Goal: Information Seeking & Learning: Check status

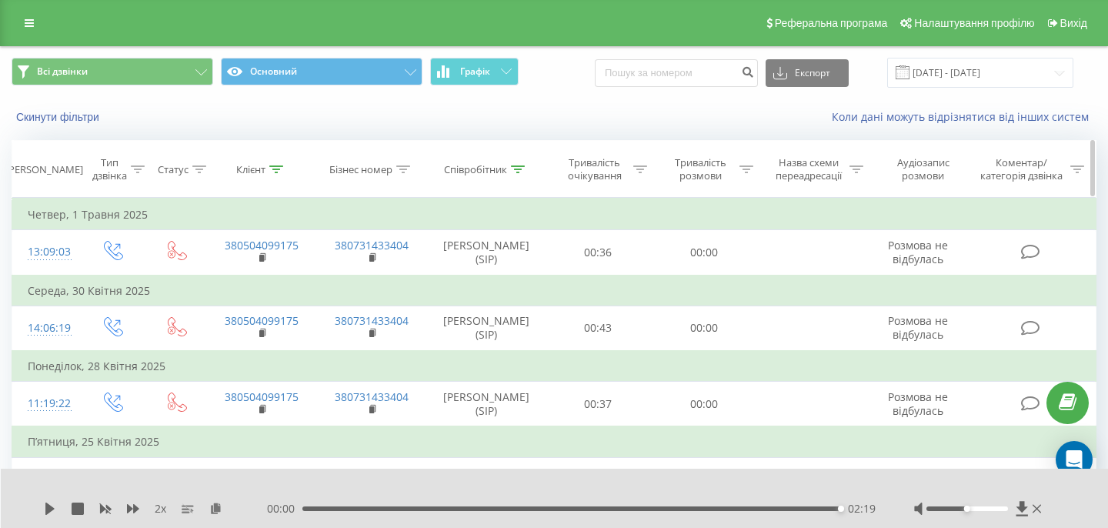
click at [278, 163] on div at bounding box center [276, 169] width 14 height 13
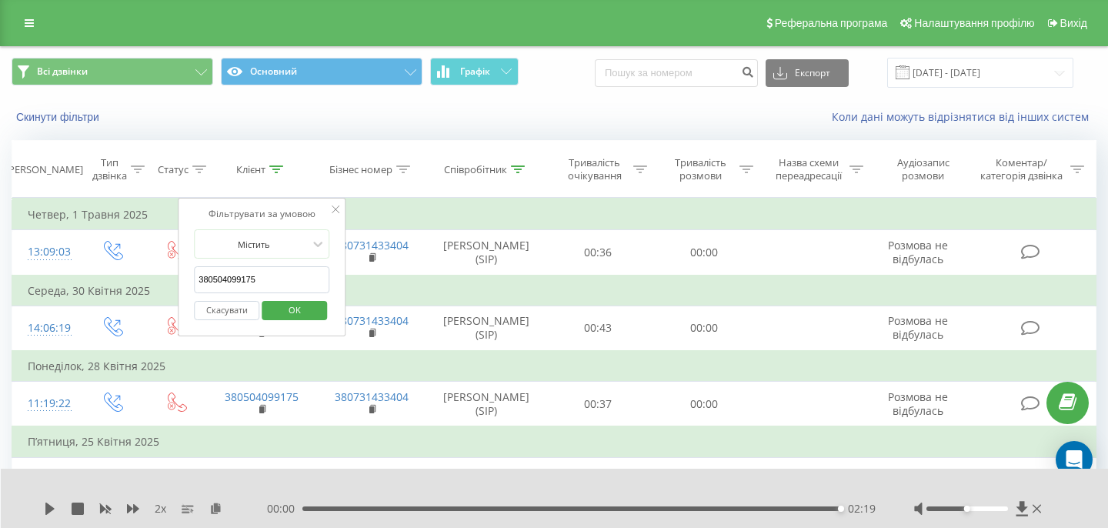
click at [256, 276] on input "380504099175" at bounding box center [261, 279] width 135 height 27
click at [293, 306] on span "OK" at bounding box center [294, 310] width 43 height 24
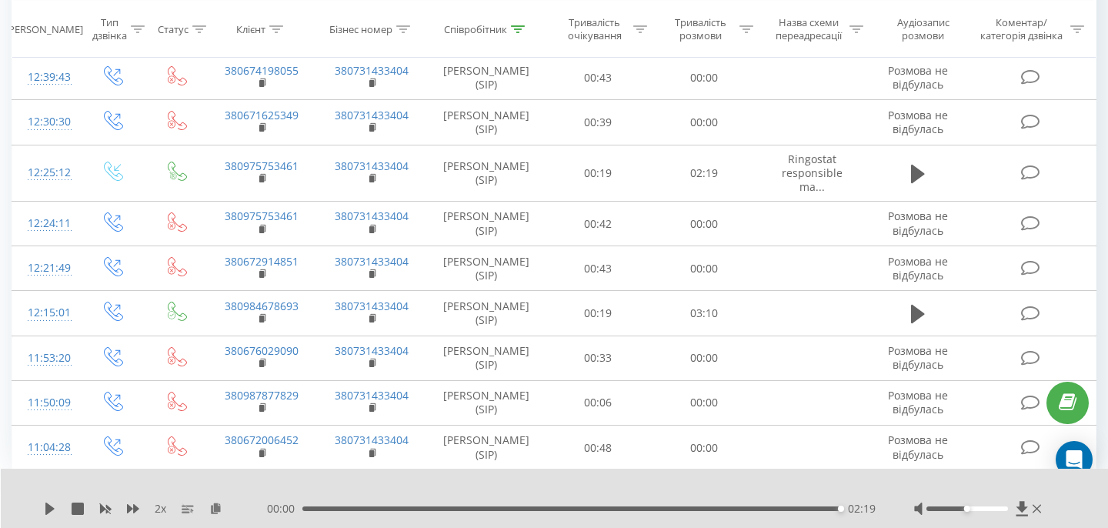
scroll to position [974, 0]
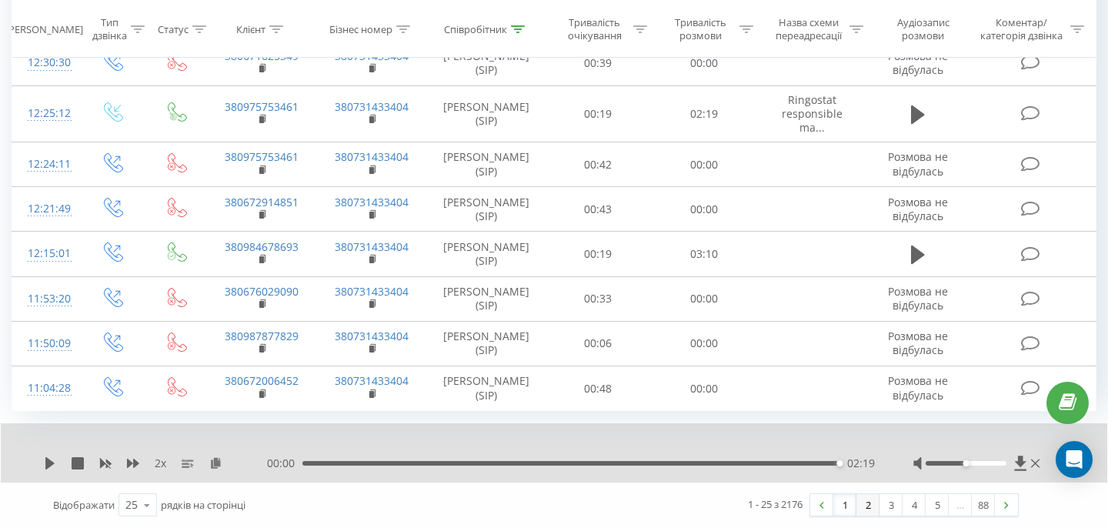
click at [866, 502] on link "2" at bounding box center [868, 505] width 23 height 22
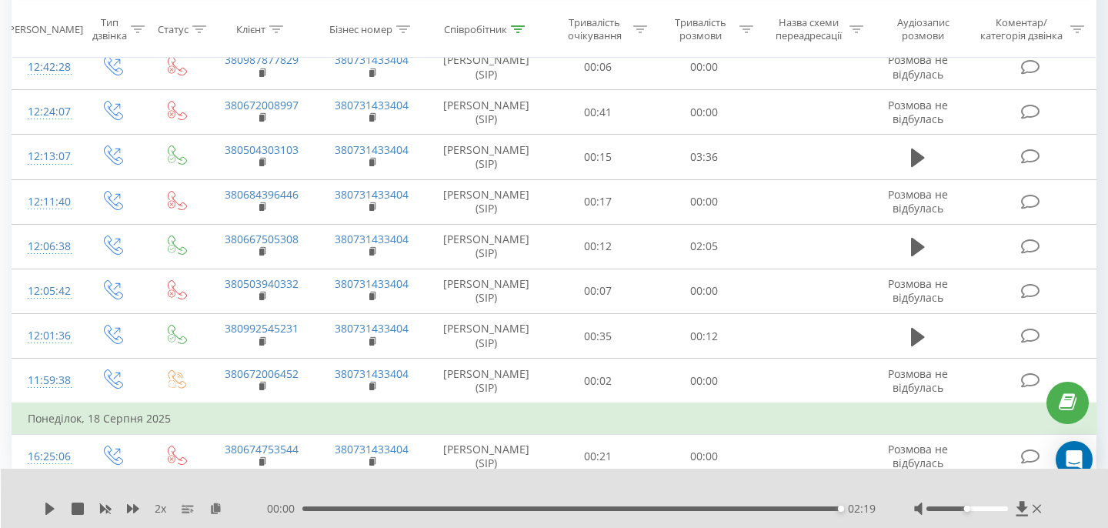
scroll to position [1013, 0]
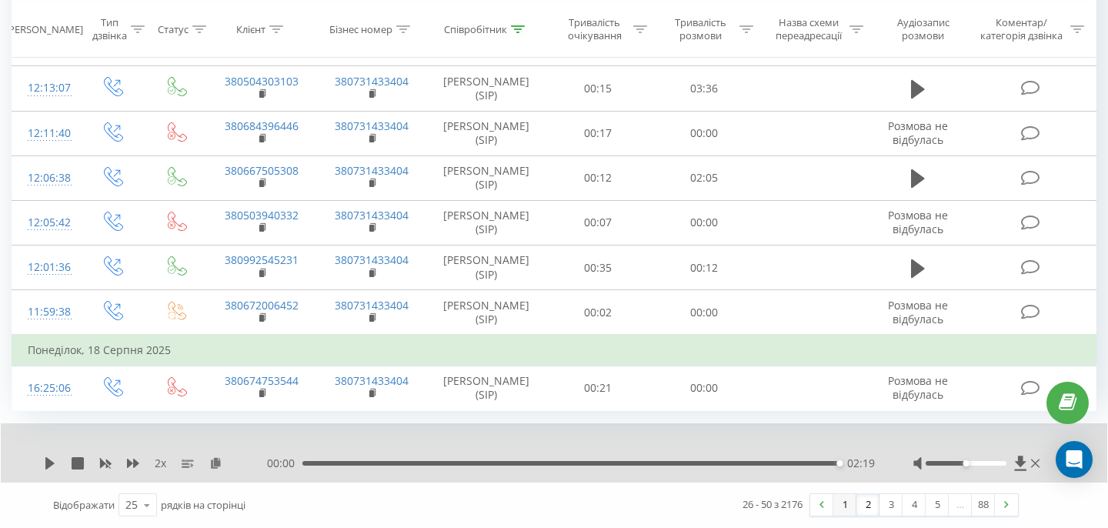
click at [844, 500] on link "1" at bounding box center [845, 505] width 23 height 22
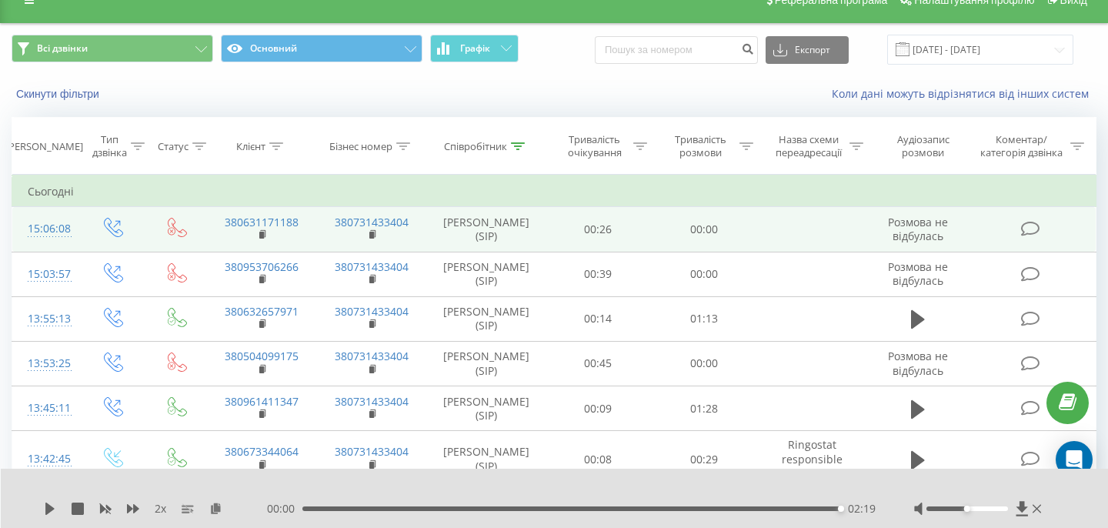
scroll to position [22, 0]
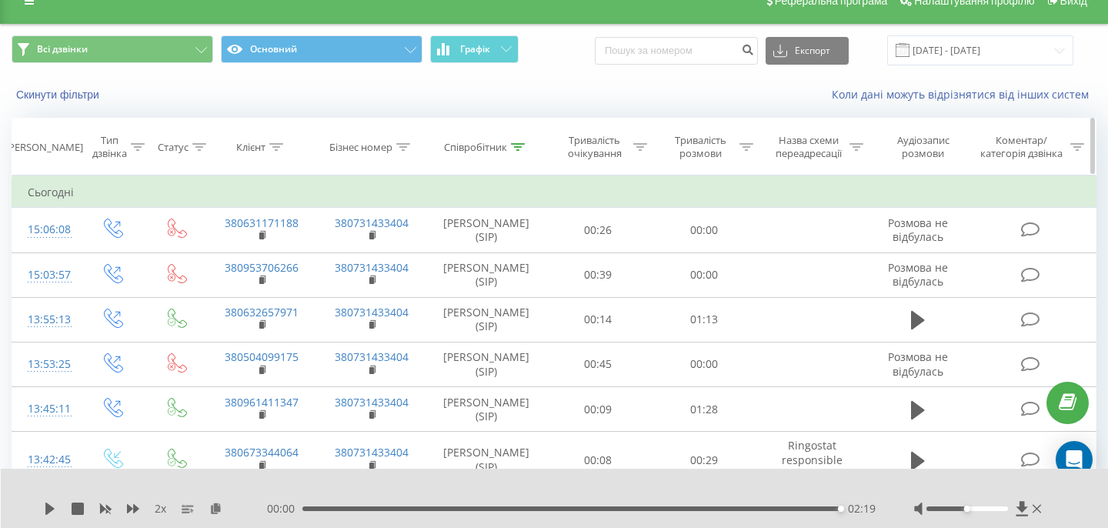
click at [520, 149] on icon at bounding box center [518, 147] width 14 height 8
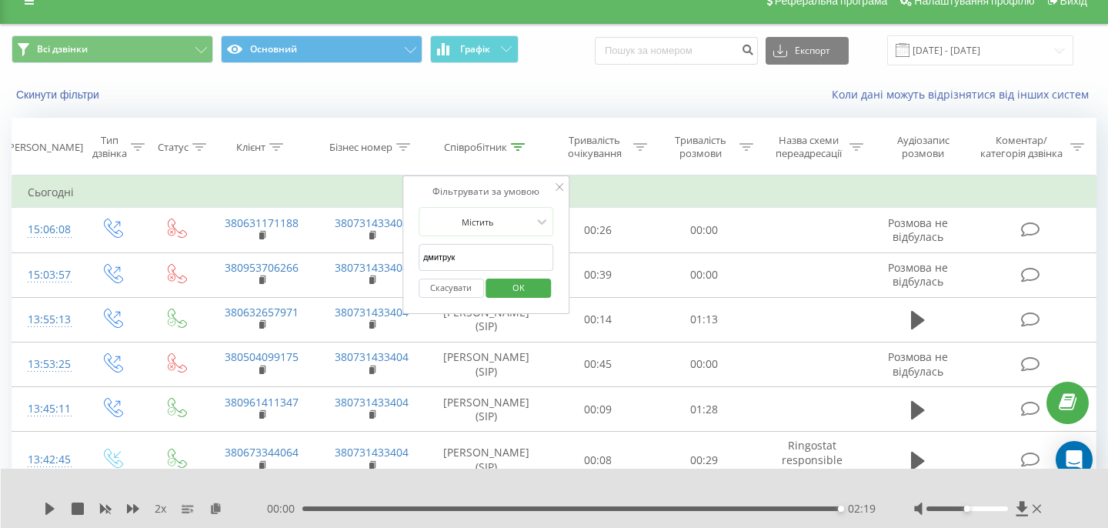
click at [470, 269] on input "дмитрук" at bounding box center [486, 257] width 135 height 27
click at [497, 282] on span "OK" at bounding box center [518, 288] width 43 height 24
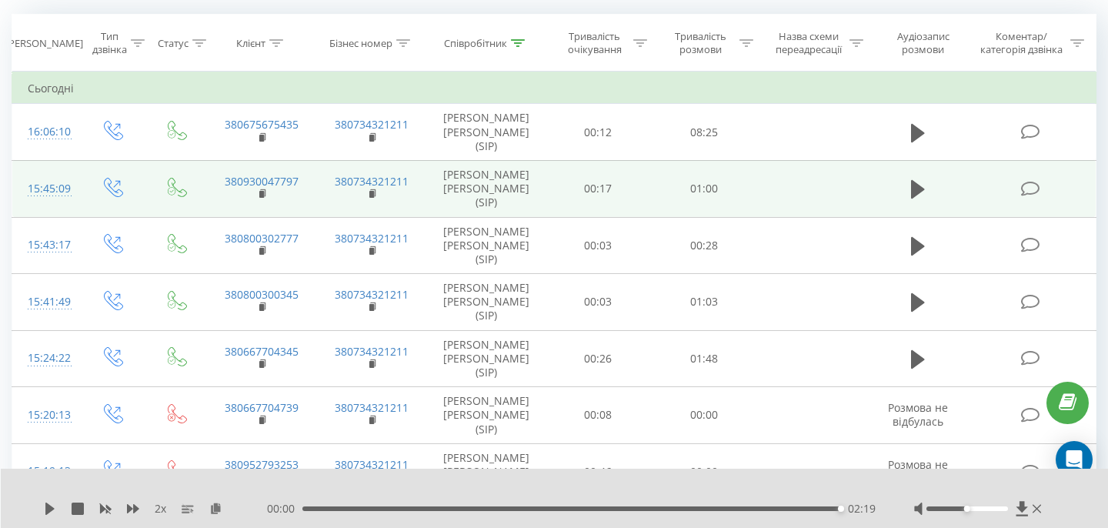
scroll to position [62, 0]
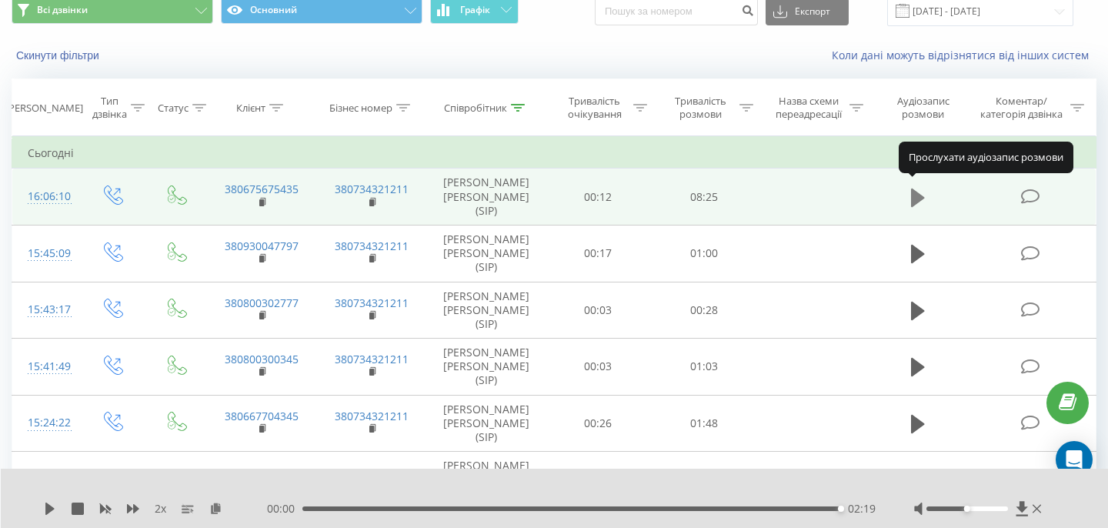
click at [918, 190] on icon at bounding box center [918, 197] width 14 height 18
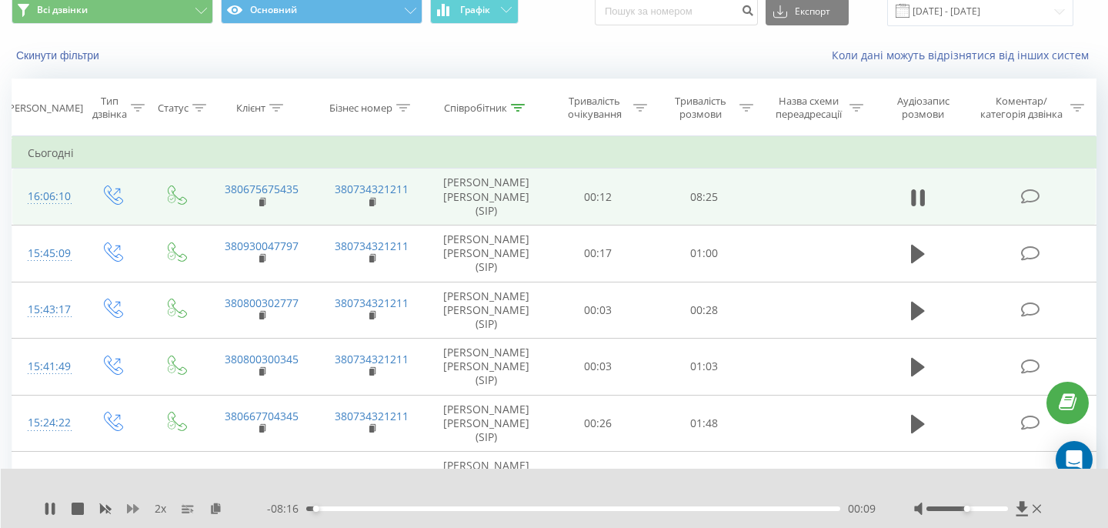
click at [132, 503] on icon at bounding box center [133, 509] width 12 height 12
click at [132, 507] on icon at bounding box center [133, 509] width 12 height 12
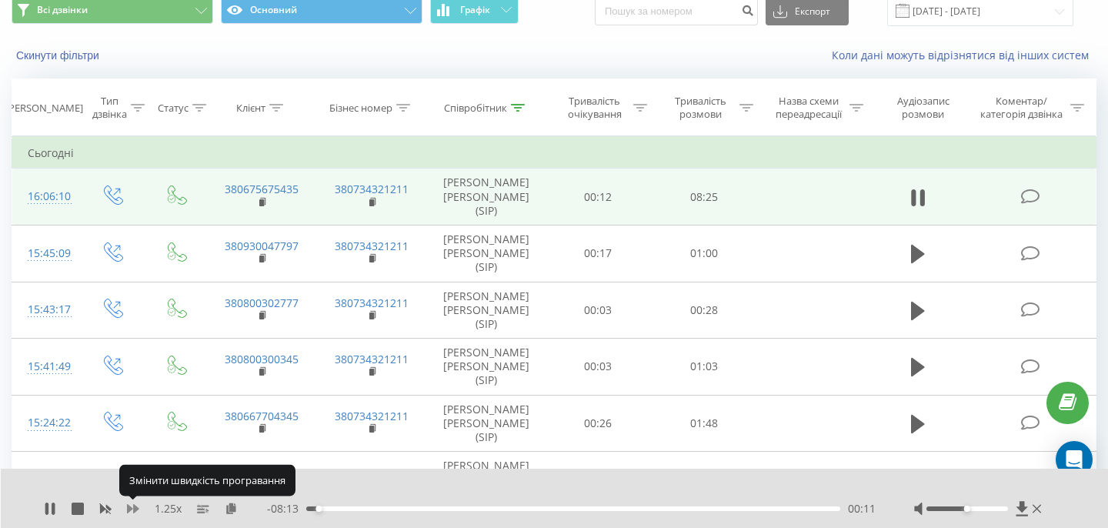
click at [132, 507] on icon at bounding box center [133, 509] width 12 height 12
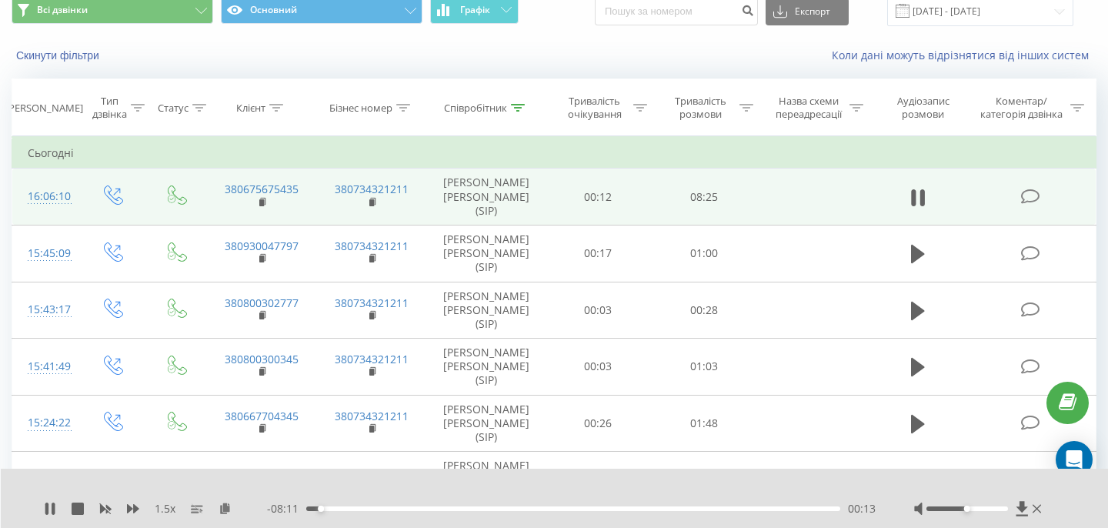
click at [123, 507] on div "1.5 x" at bounding box center [155, 508] width 223 height 15
click at [125, 507] on div "1.5 x" at bounding box center [155, 508] width 223 height 15
click at [127, 507] on icon at bounding box center [133, 509] width 12 height 12
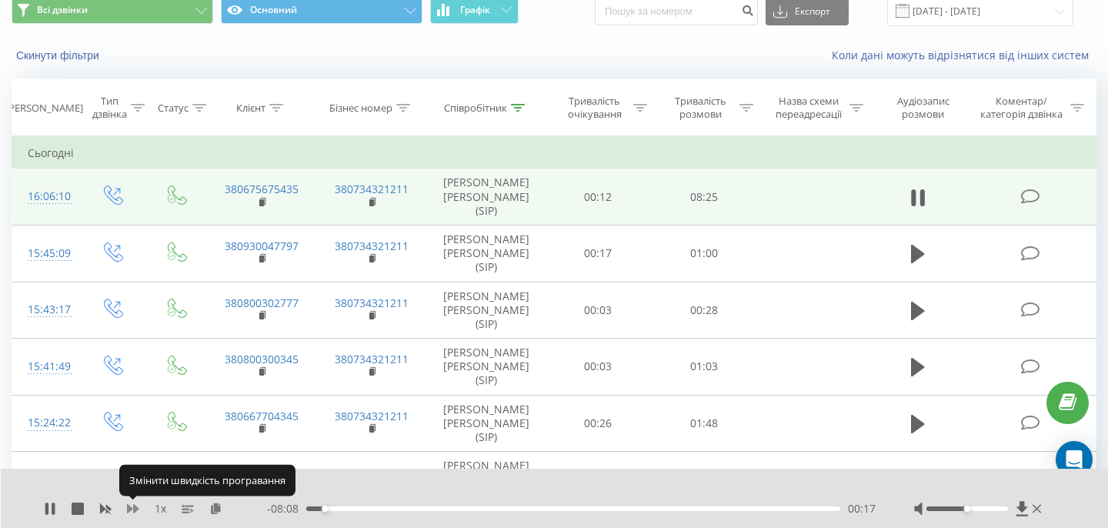
click at [127, 507] on icon at bounding box center [133, 509] width 12 height 12
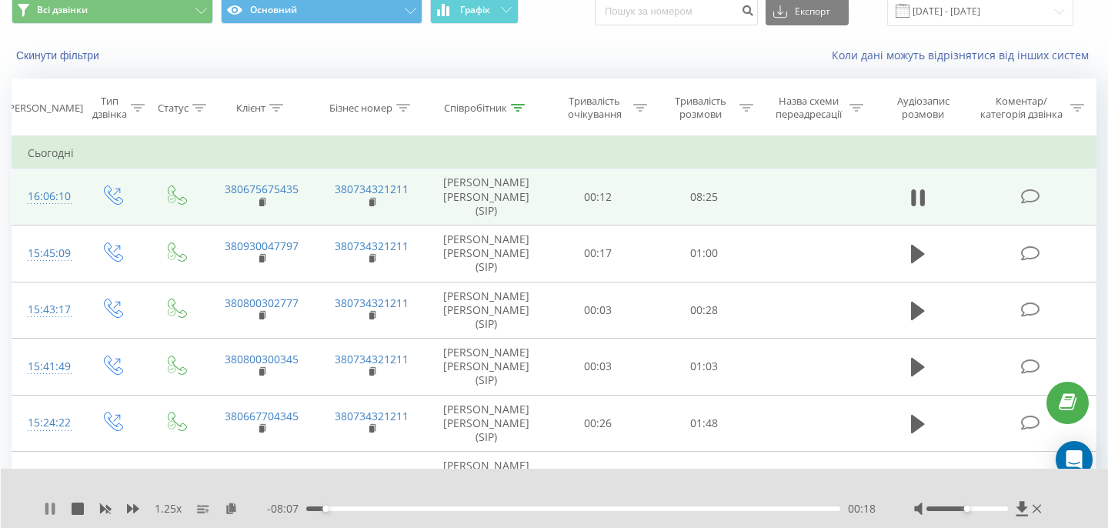
click at [49, 508] on icon at bounding box center [50, 509] width 12 height 12
click at [49, 505] on icon at bounding box center [49, 509] width 9 height 12
drag, startPoint x: 968, startPoint y: 512, endPoint x: 1064, endPoint y: 514, distance: 95.5
click at [1064, 514] on div "1.25 x - 08:03 00:21 00:21" at bounding box center [555, 498] width 1108 height 59
drag, startPoint x: 968, startPoint y: 505, endPoint x: 1028, endPoint y: 510, distance: 60.2
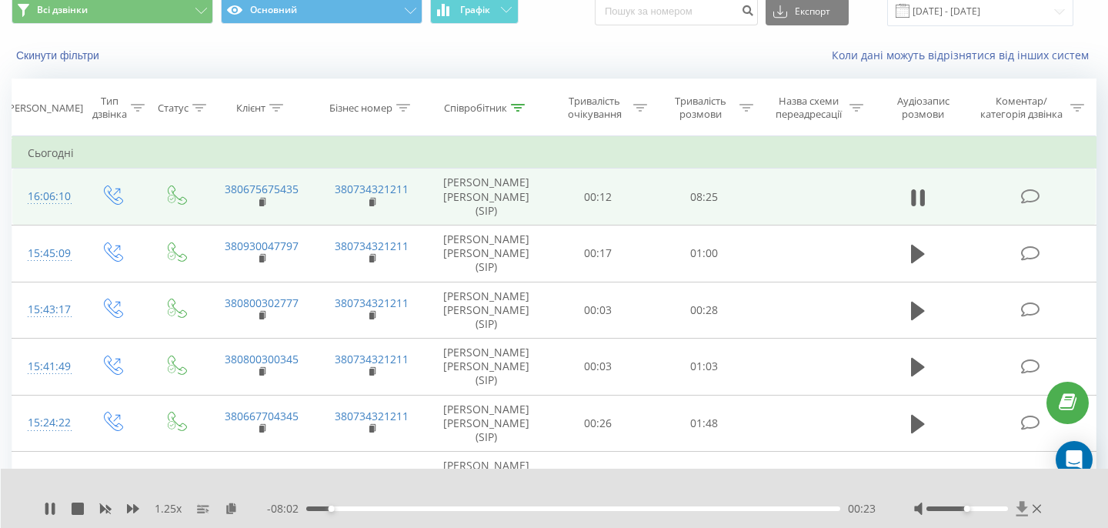
click at [1028, 510] on div at bounding box center [979, 508] width 131 height 15
drag, startPoint x: 968, startPoint y: 507, endPoint x: 1031, endPoint y: 513, distance: 62.6
click at [1031, 513] on div at bounding box center [979, 508] width 131 height 15
click at [170, 507] on span "1.25 x" at bounding box center [168, 508] width 27 height 15
click at [135, 510] on icon at bounding box center [133, 508] width 12 height 9
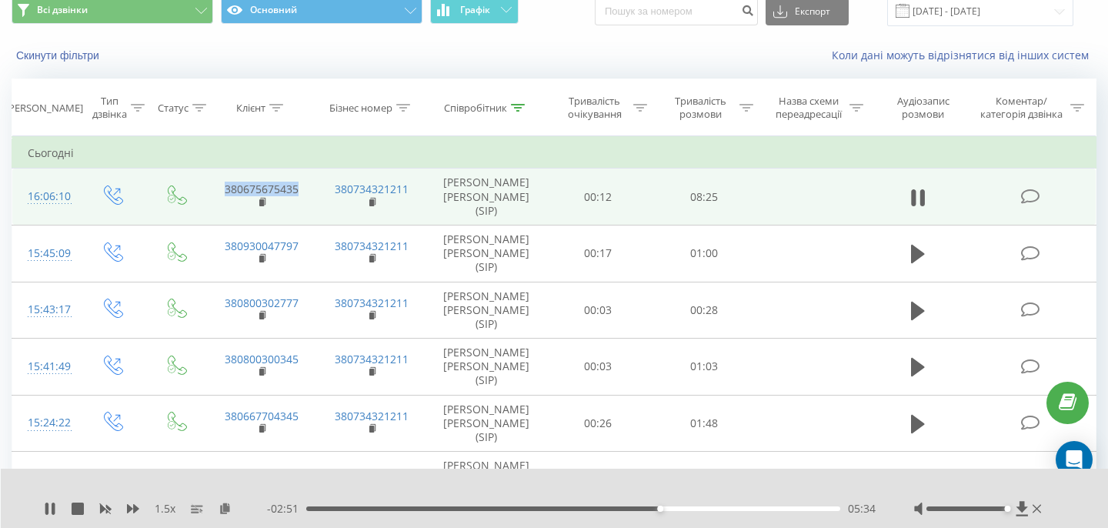
copy link "380675675435"
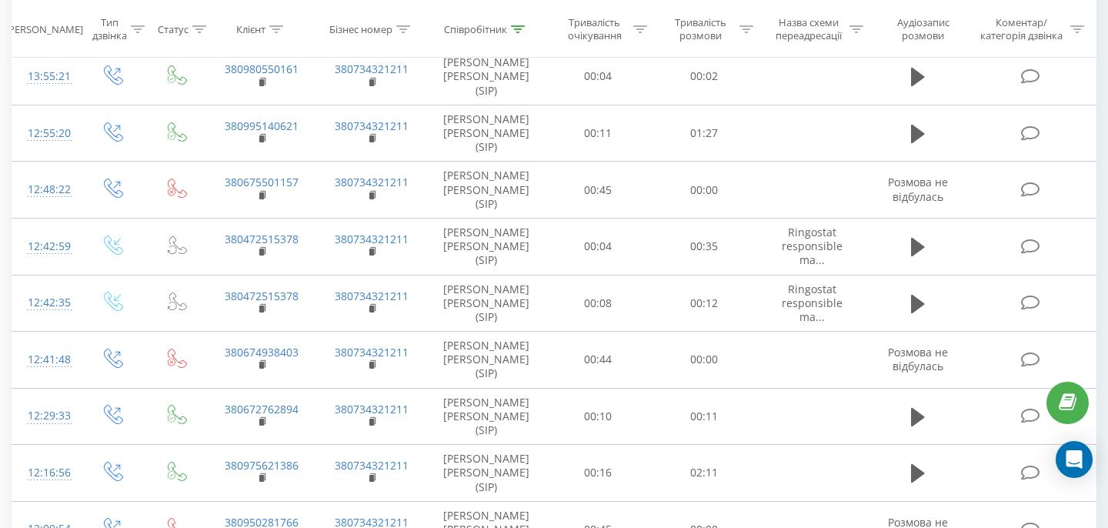
scroll to position [0, 0]
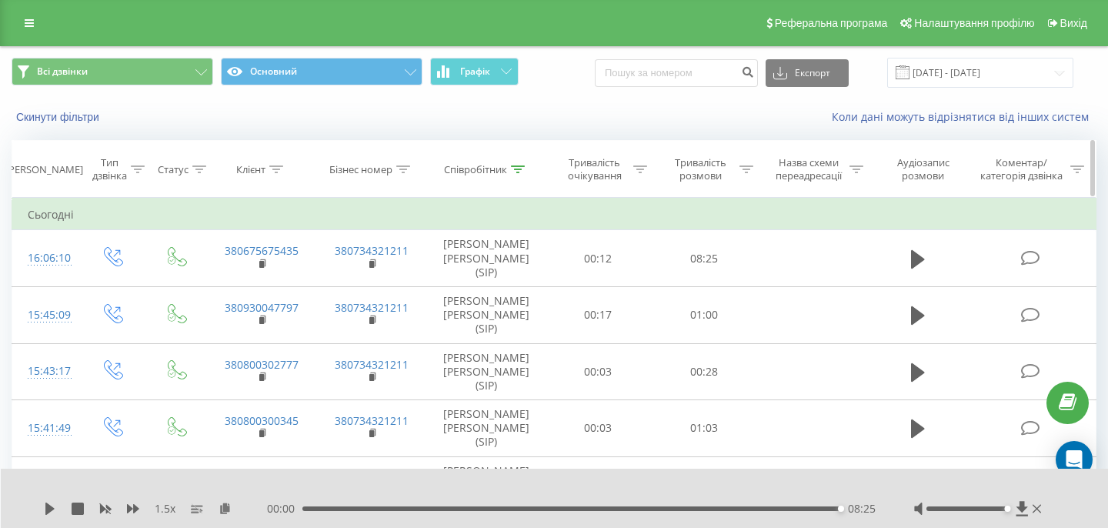
click at [516, 173] on div at bounding box center [518, 169] width 14 height 13
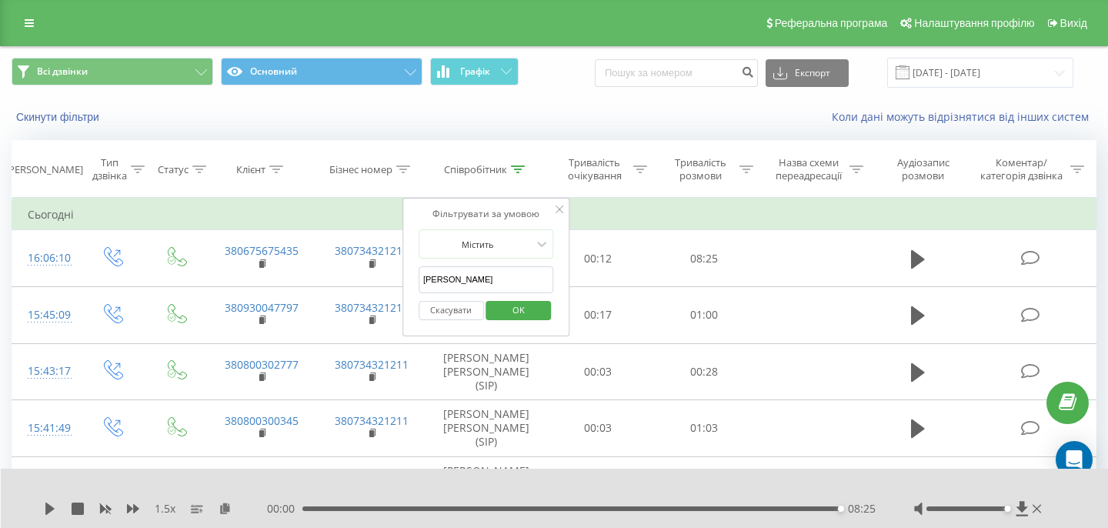
click at [473, 271] on input "[PERSON_NAME]" at bounding box center [486, 279] width 135 height 27
type input "[PERSON_NAME]"
click at [518, 312] on span "OK" at bounding box center [518, 310] width 43 height 24
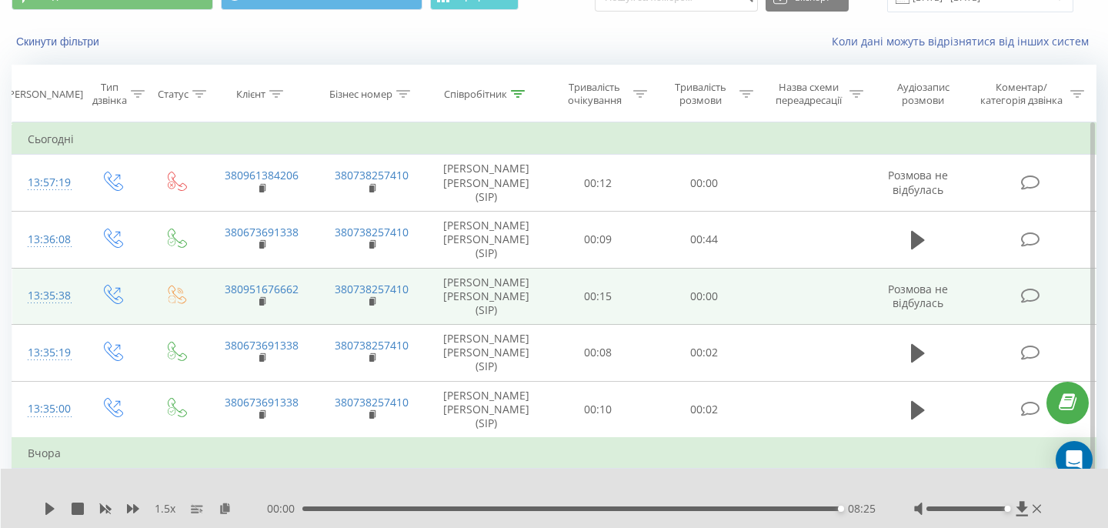
scroll to position [84, 0]
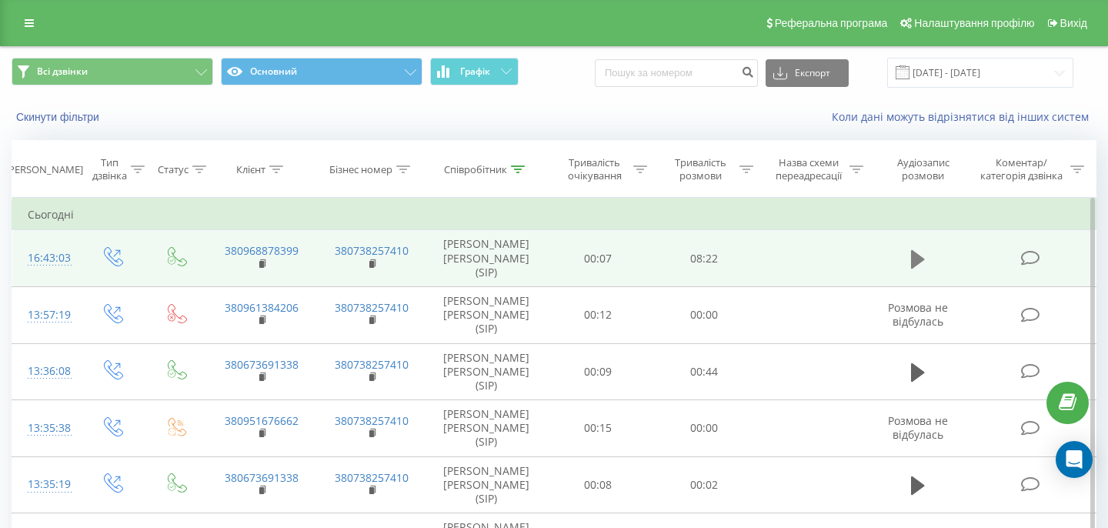
click at [911, 251] on button at bounding box center [918, 259] width 23 height 23
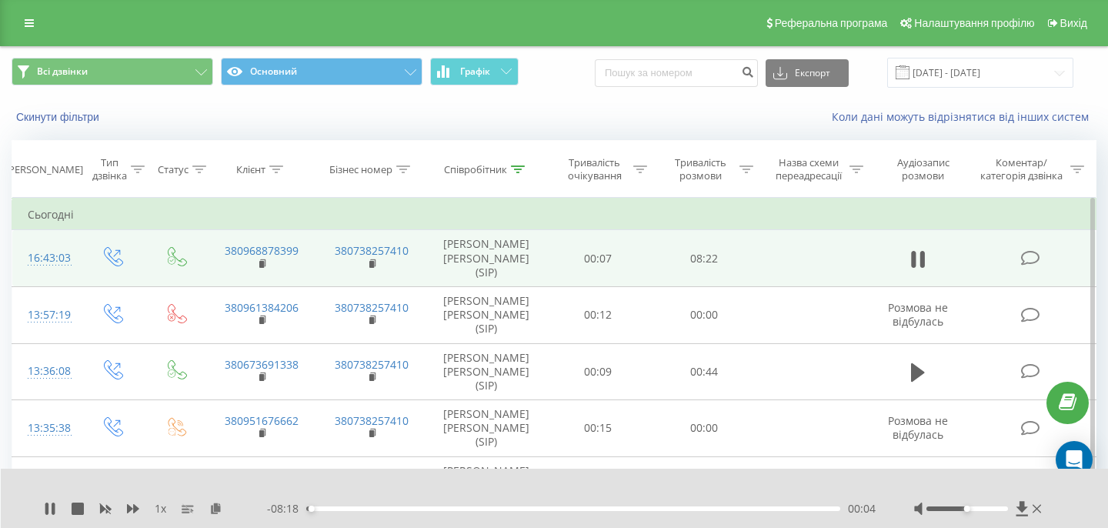
click at [390, 512] on div "- 08:18 00:04 00:04" at bounding box center [571, 508] width 609 height 15
click at [388, 512] on div "- 08:17 00:05 00:05" at bounding box center [571, 508] width 609 height 15
click at [384, 510] on div "00:06" at bounding box center [573, 508] width 534 height 5
click at [446, 507] on div "01:15" at bounding box center [573, 508] width 534 height 5
click at [492, 510] on div "02:14" at bounding box center [573, 508] width 534 height 5
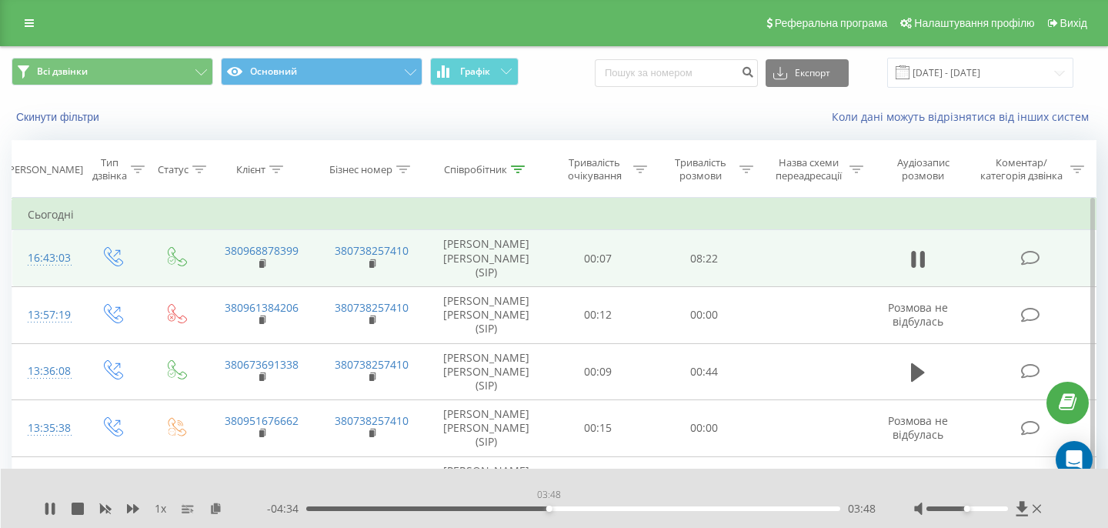
click at [549, 507] on div "03:48" at bounding box center [573, 508] width 534 height 5
click at [539, 506] on div "00:00" at bounding box center [573, 508] width 534 height 5
click at [55, 513] on icon at bounding box center [50, 509] width 12 height 12
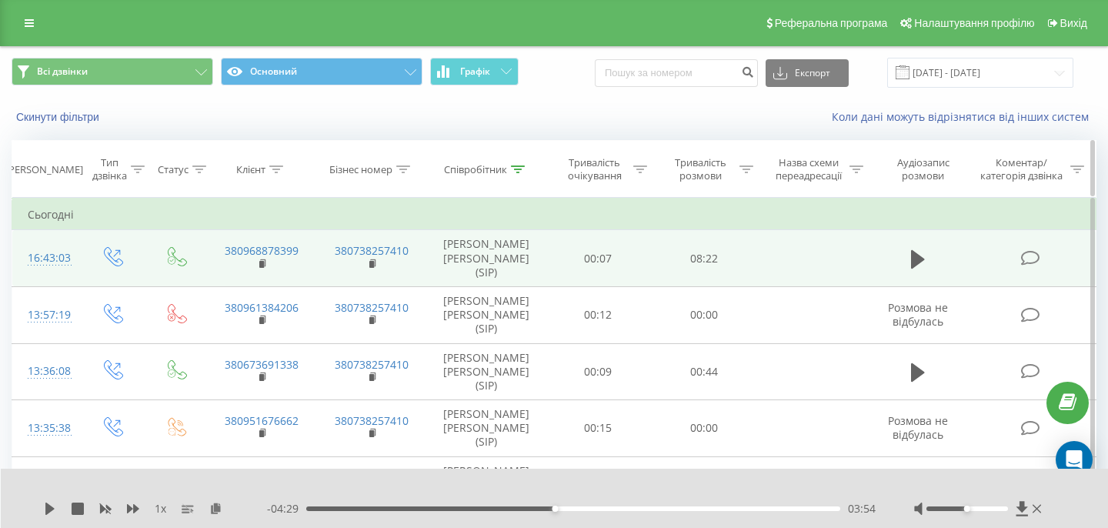
click at [523, 169] on icon at bounding box center [518, 169] width 14 height 8
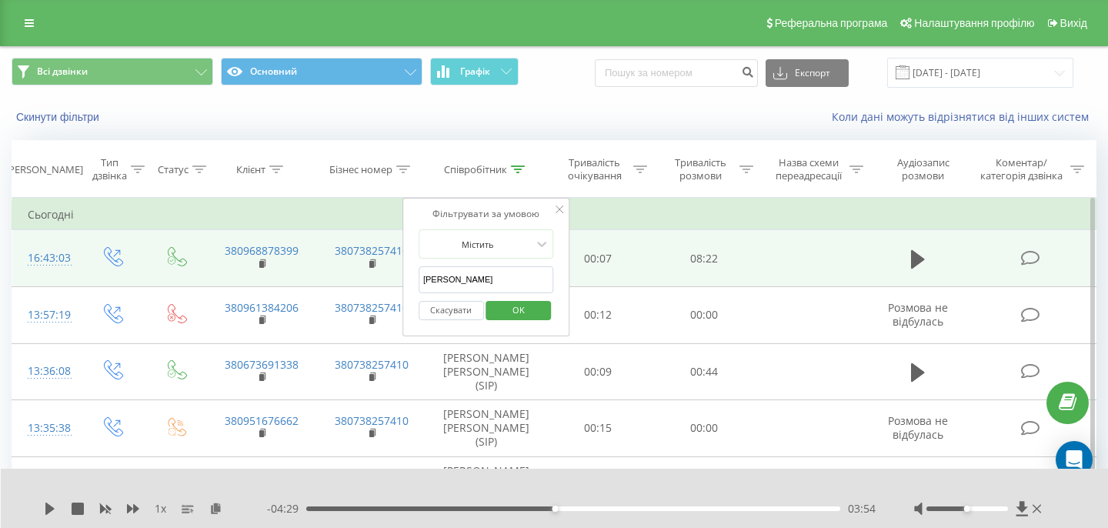
click at [474, 277] on input "[PERSON_NAME]" at bounding box center [486, 279] width 135 height 27
type input "дмитрук"
click at [512, 309] on span "OK" at bounding box center [518, 310] width 43 height 24
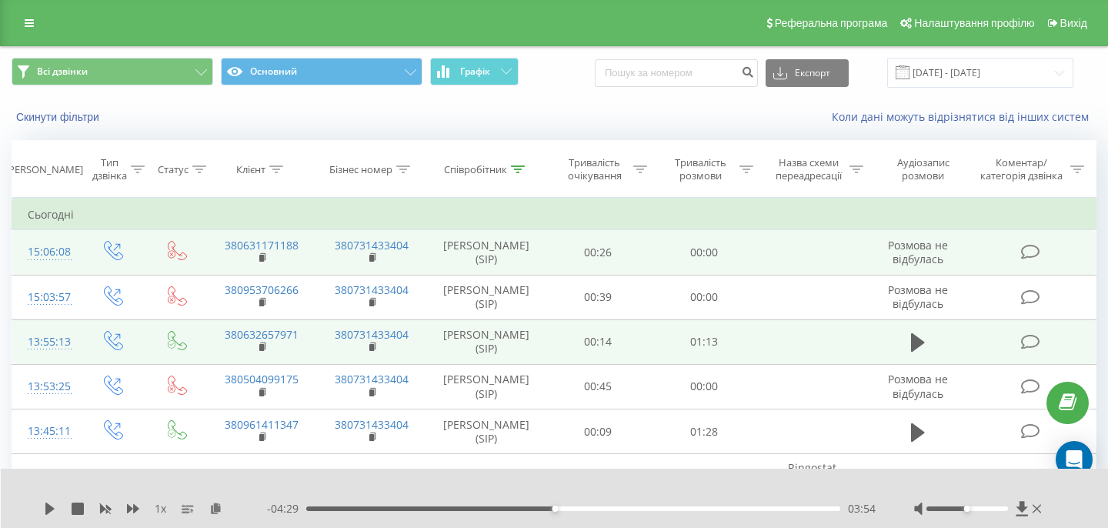
click at [905, 343] on td at bounding box center [918, 341] width 102 height 45
click at [912, 343] on icon at bounding box center [918, 342] width 14 height 18
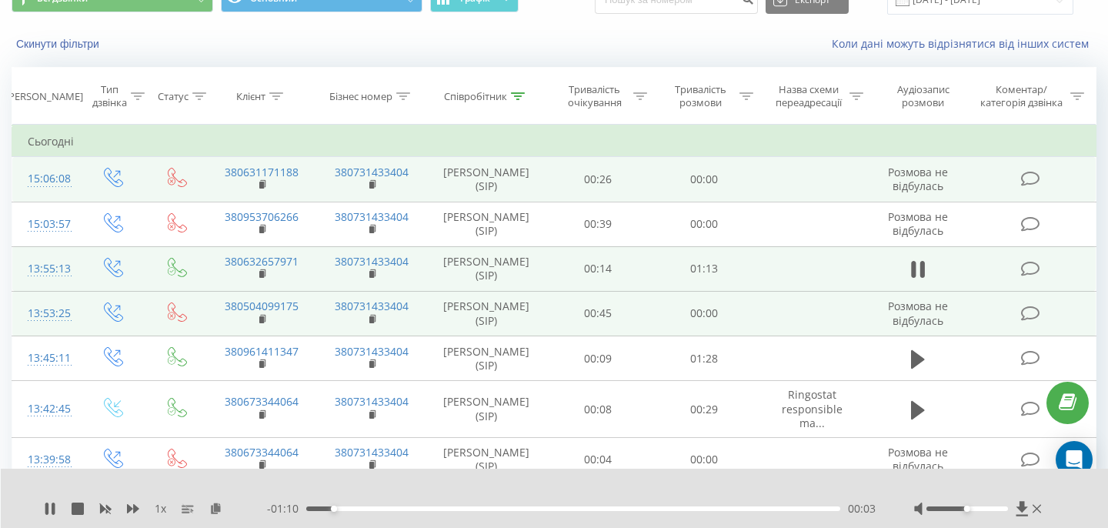
scroll to position [76, 0]
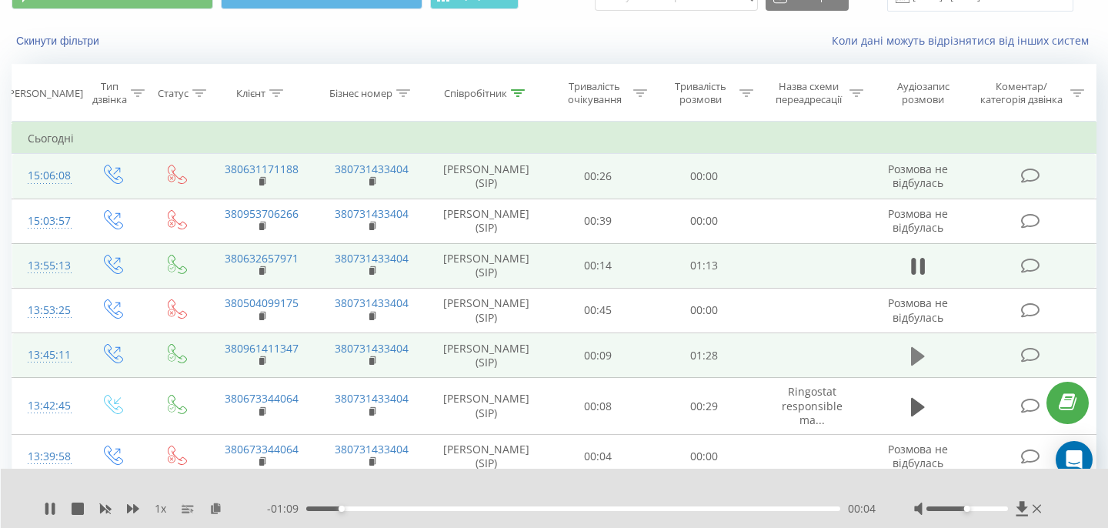
click at [920, 353] on icon at bounding box center [918, 355] width 14 height 18
click at [990, 508] on div at bounding box center [967, 508] width 81 height 5
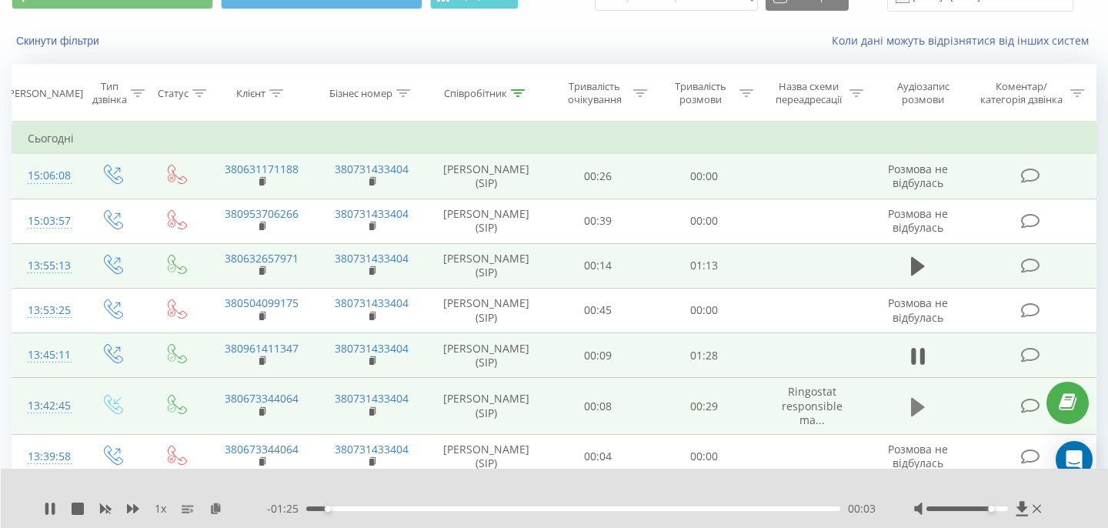
click at [917, 413] on icon at bounding box center [918, 407] width 14 height 22
drag, startPoint x: 991, startPoint y: 507, endPoint x: 1007, endPoint y: 507, distance: 16.2
click at [1003, 507] on div "Accessibility label" at bounding box center [1000, 509] width 6 height 6
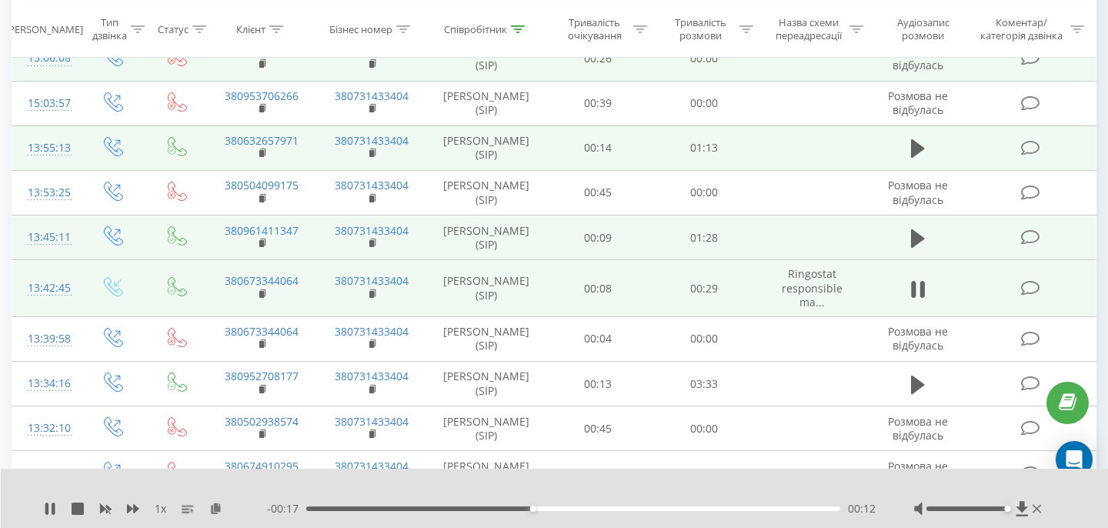
scroll to position [229, 0]
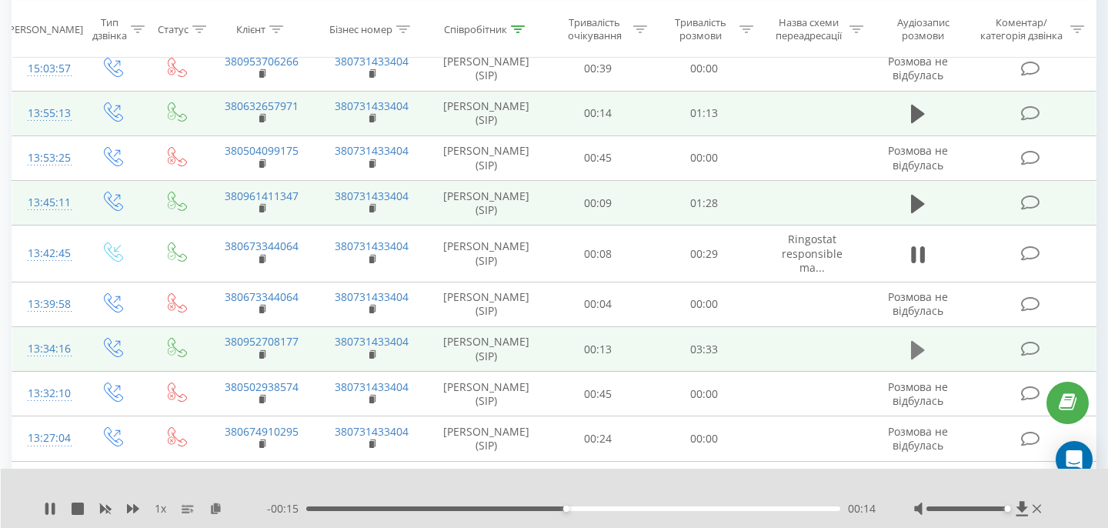
click at [914, 342] on icon at bounding box center [918, 349] width 14 height 18
click at [477, 507] on div "01:08" at bounding box center [573, 508] width 534 height 5
click at [521, 509] on div "01:26" at bounding box center [573, 508] width 534 height 5
click at [49, 513] on icon at bounding box center [50, 509] width 12 height 12
